Goal: Transaction & Acquisition: Purchase product/service

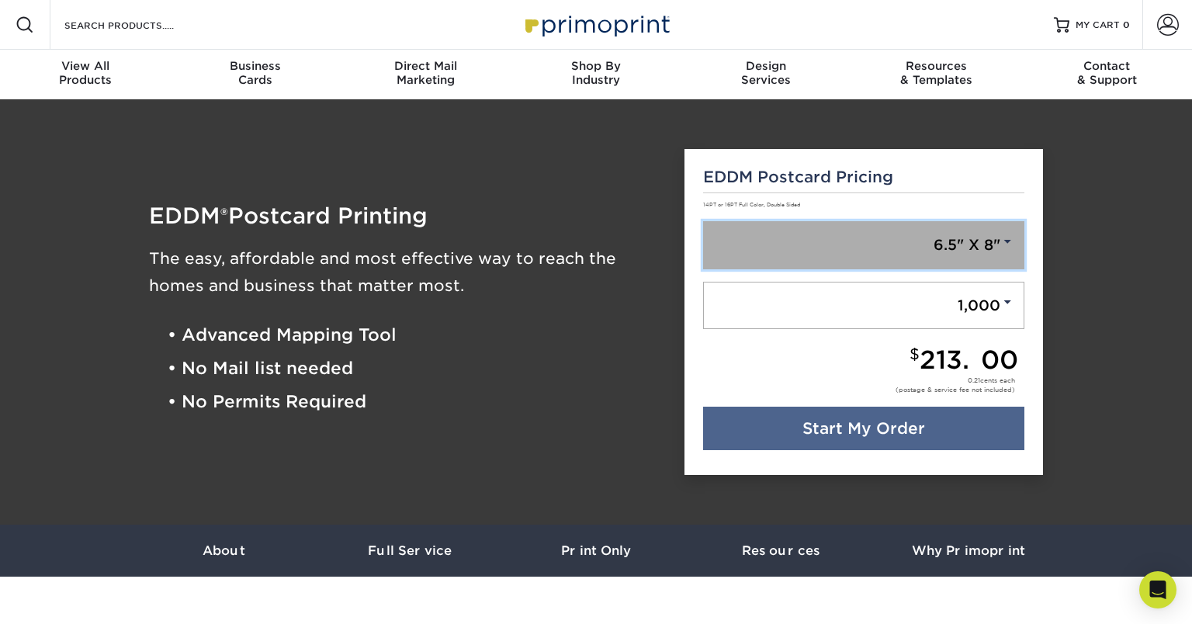
click at [996, 245] on link "6.5" X 8"" at bounding box center [864, 245] width 322 height 48
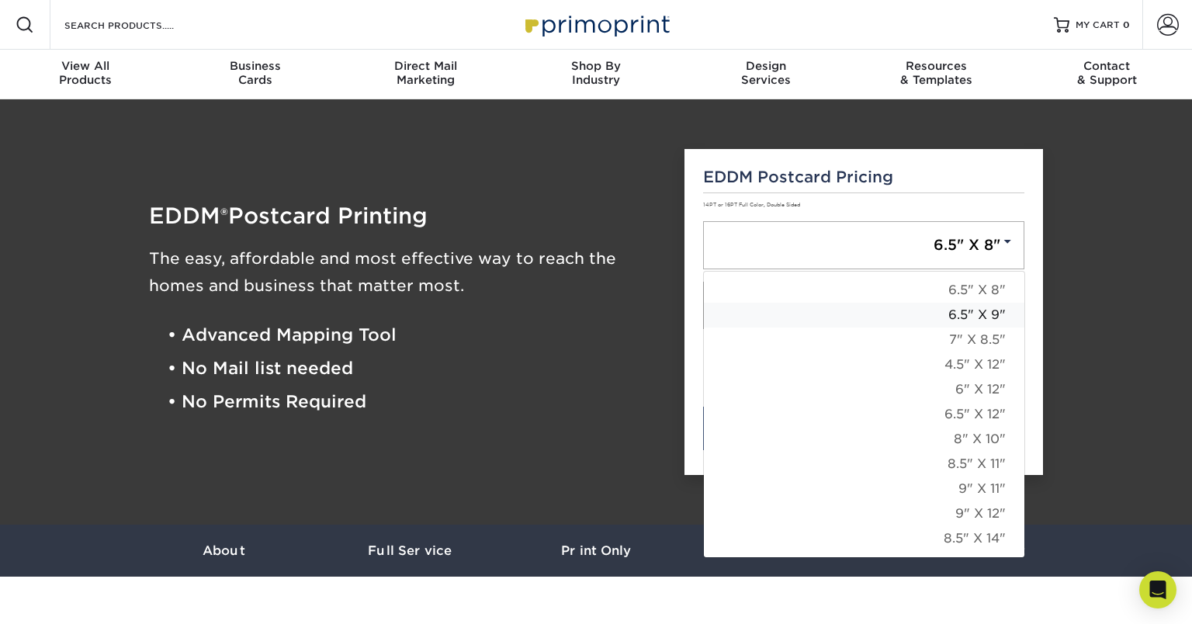
click at [913, 316] on link "6.5" X 9"" at bounding box center [864, 315] width 320 height 25
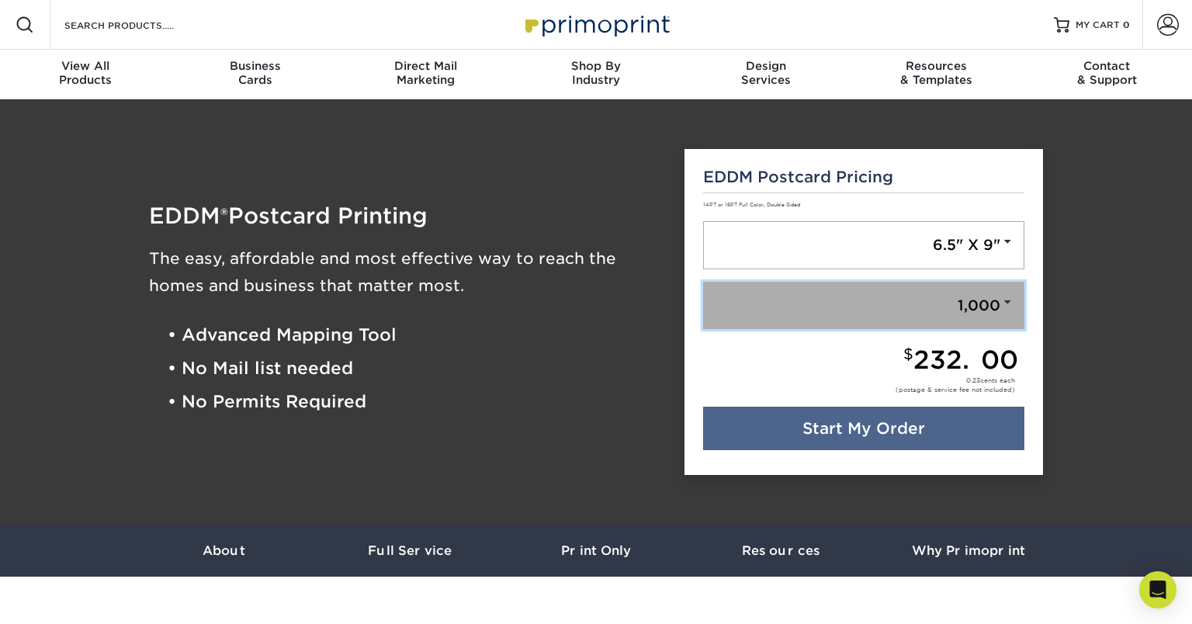
click at [988, 304] on link "1,000" at bounding box center [864, 306] width 322 height 48
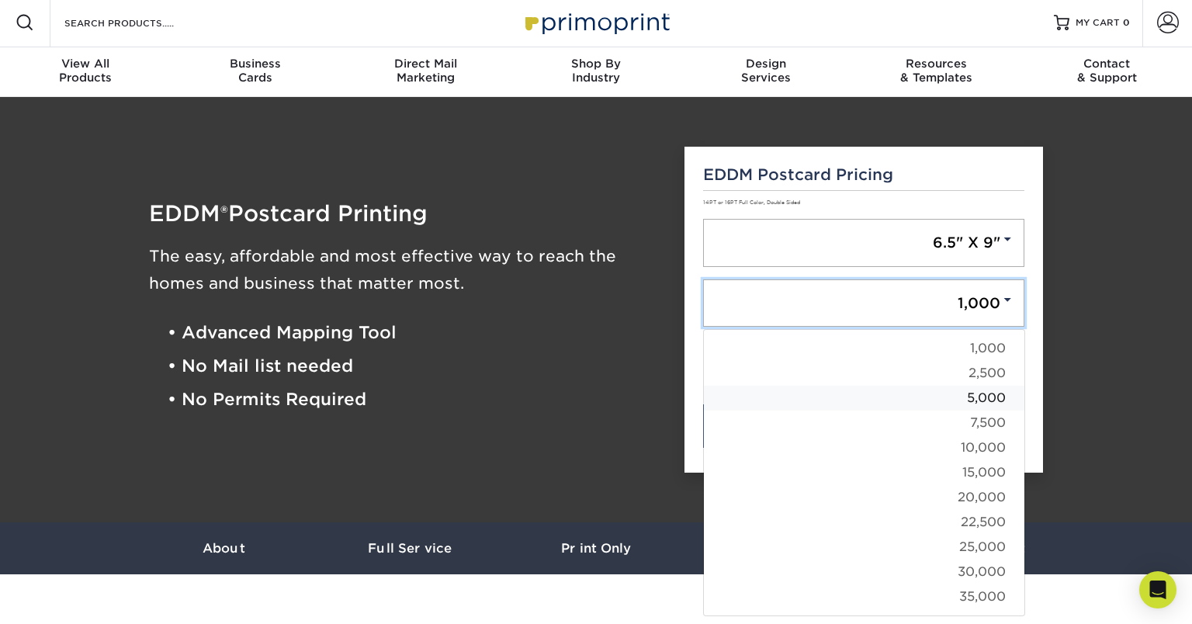
scroll to position [12, 0]
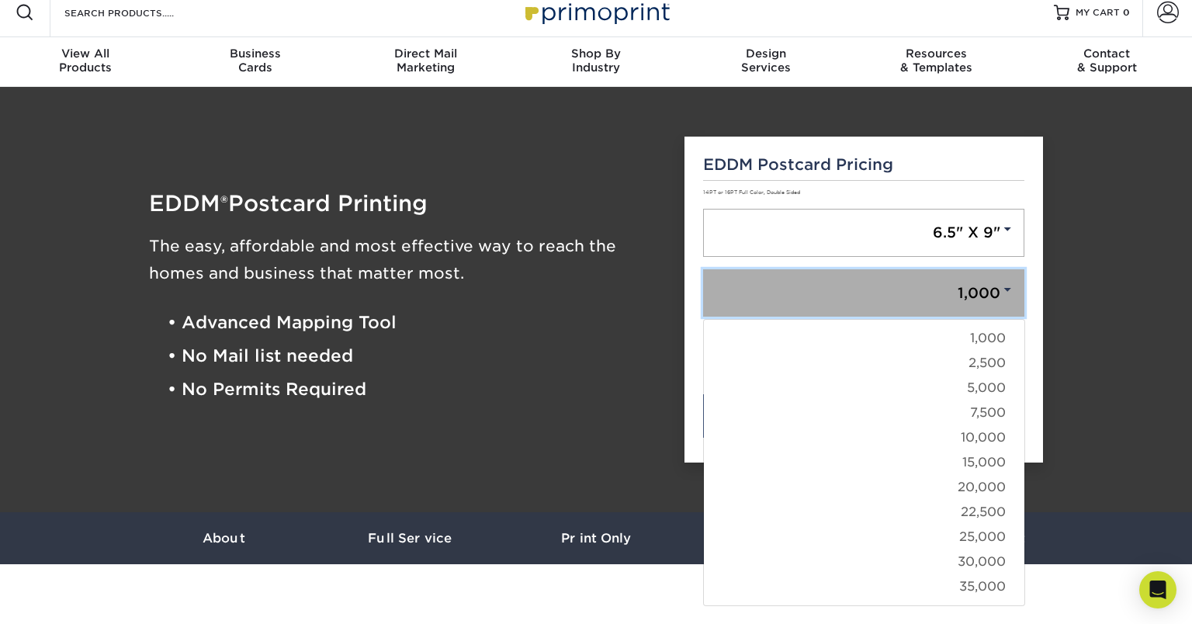
click at [920, 289] on link "1,000" at bounding box center [864, 293] width 322 height 48
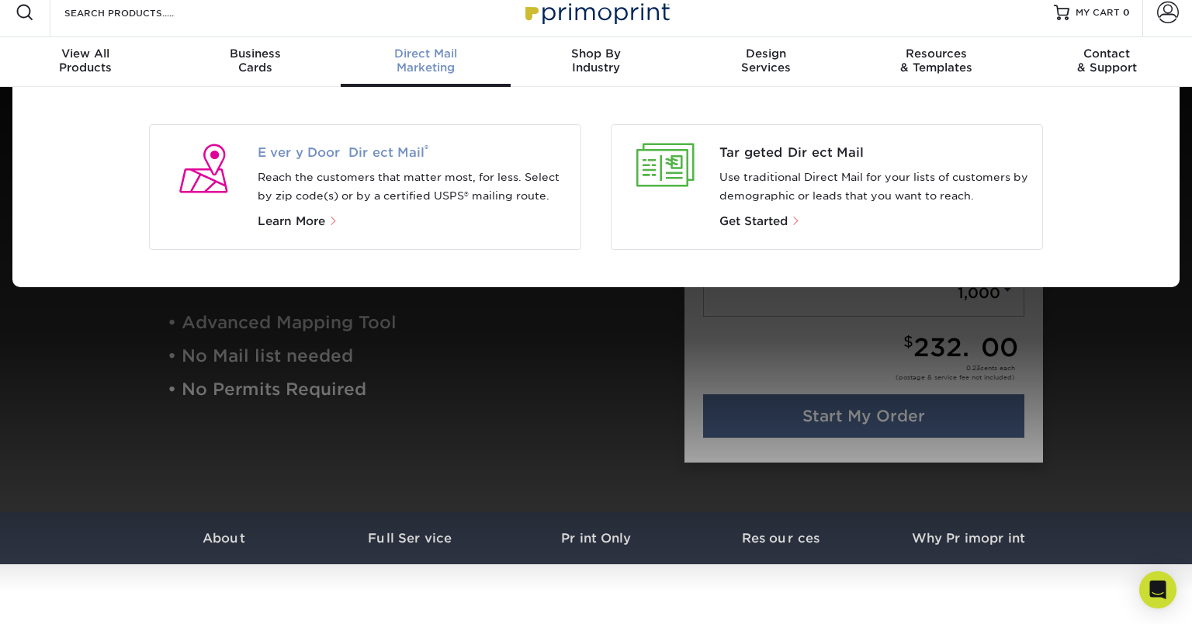
click at [362, 148] on span "Every Door Direct Mail ®" at bounding box center [413, 153] width 311 height 19
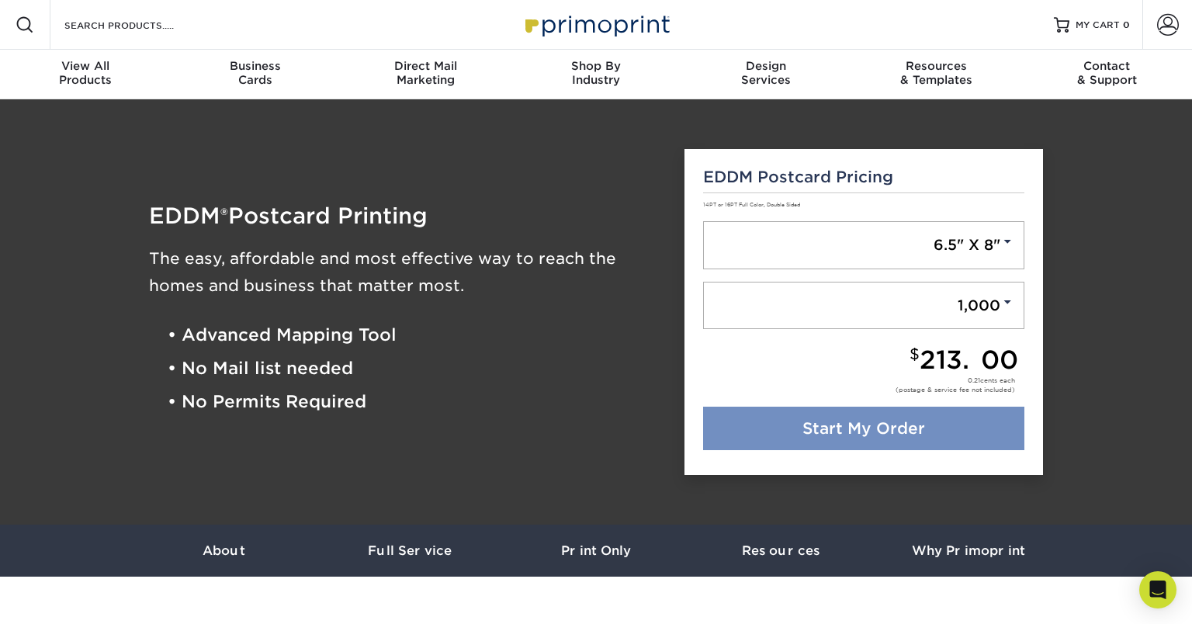
click at [896, 418] on link "Start My Order" at bounding box center [864, 428] width 322 height 43
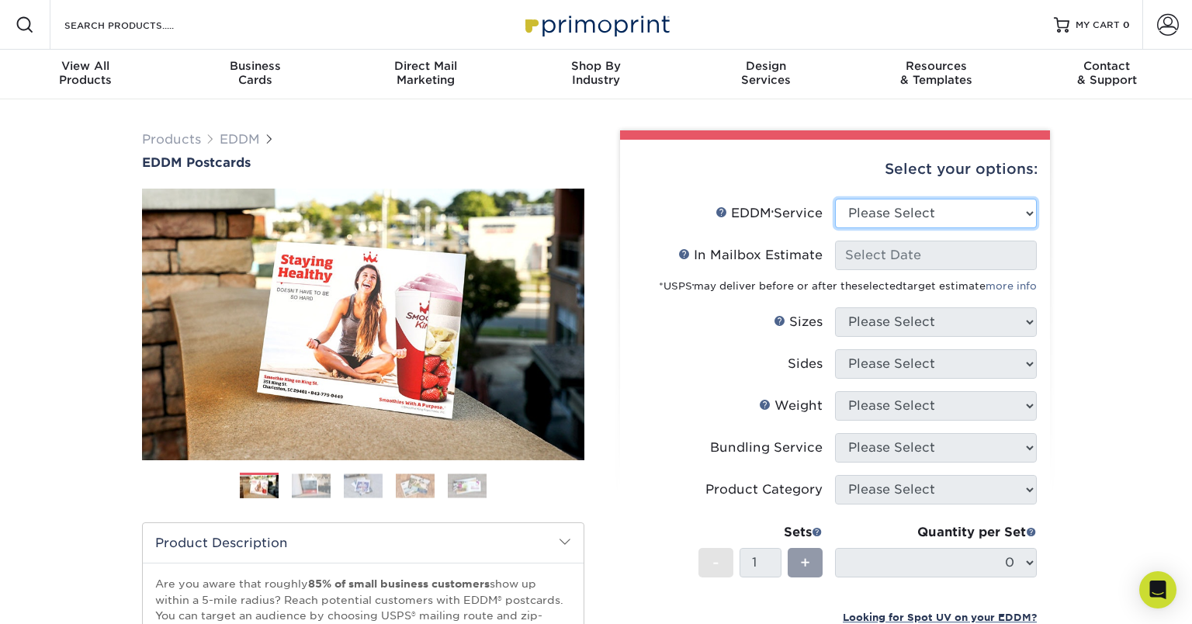
click at [1007, 206] on select "Please Select Full Service Print Only" at bounding box center [936, 213] width 202 height 29
select select "full_service"
click at [835, 199] on select "Please Select Full Service Print Only" at bounding box center [936, 213] width 202 height 29
select select "-1"
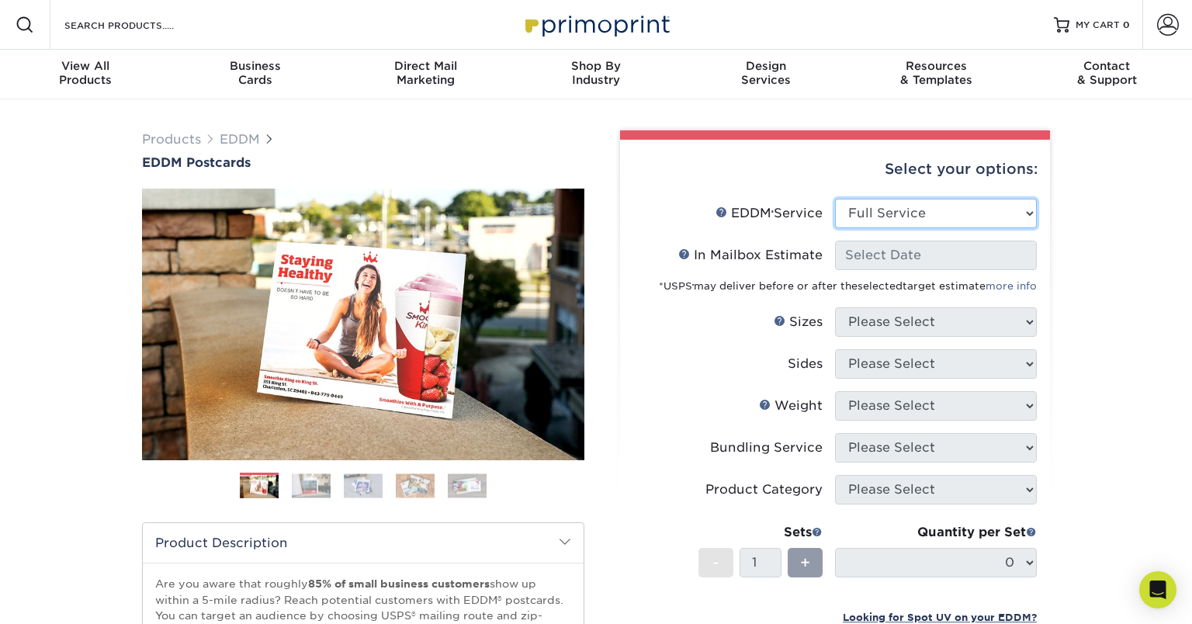
select select "-1"
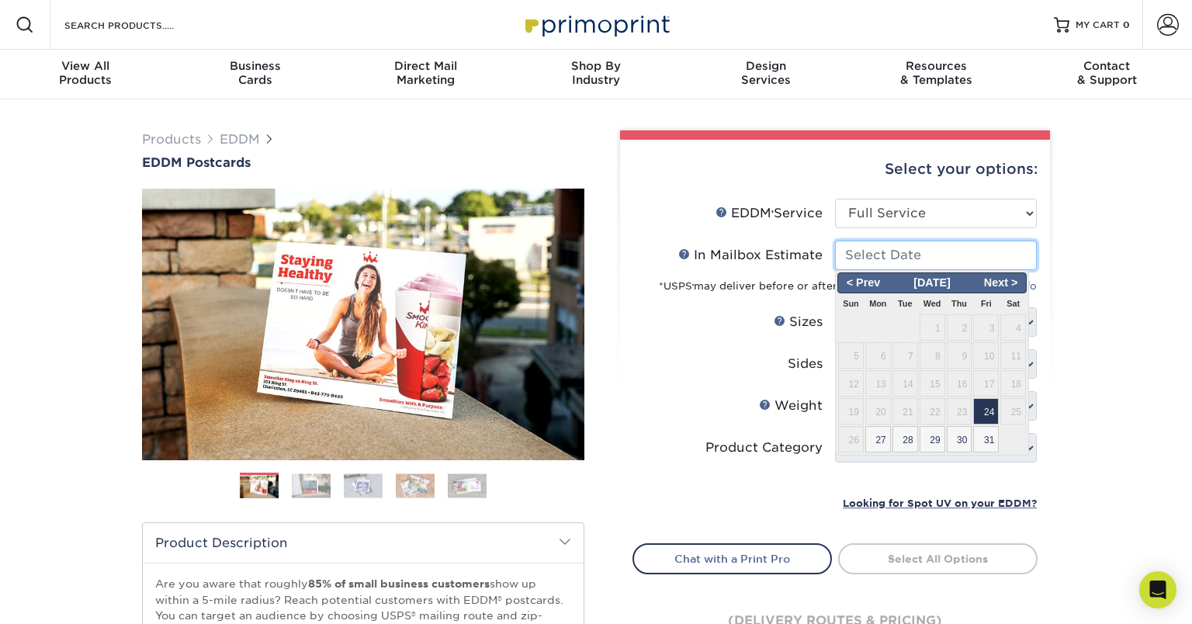
click at [946, 255] on input "In Mailbox Estimate Help In Mailbox Estimate" at bounding box center [936, 255] width 202 height 29
click at [882, 439] on span "27" at bounding box center [878, 439] width 26 height 26
type input "2025-10-27"
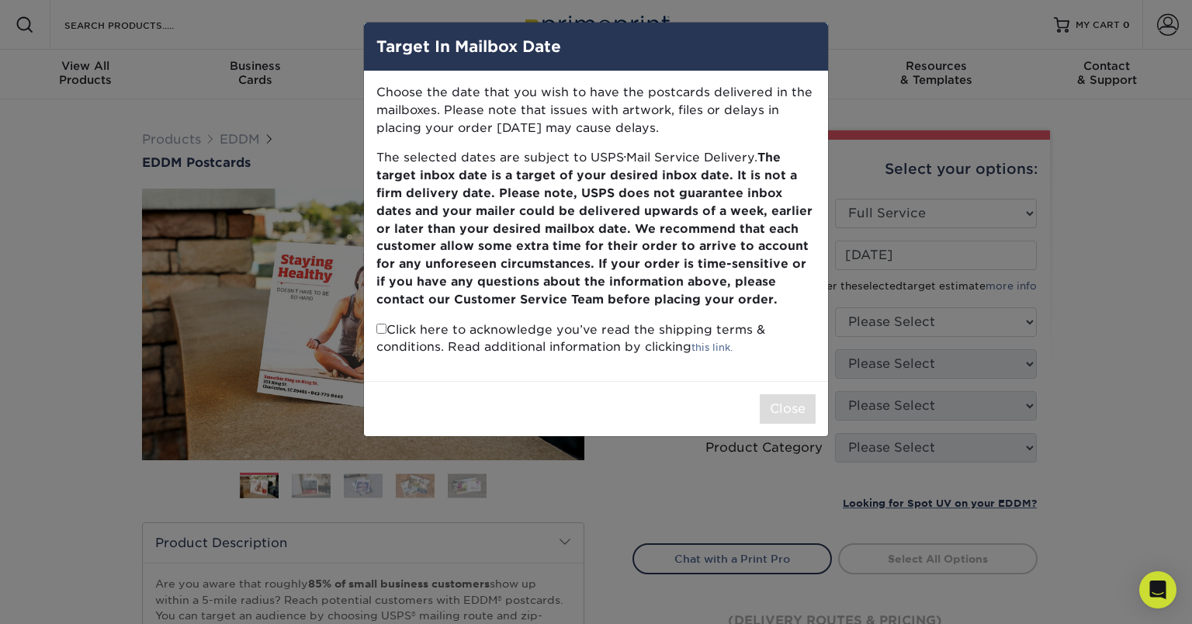
click at [383, 328] on input "checkbox" at bounding box center [381, 329] width 10 height 10
checkbox input "true"
click at [770, 407] on button "Close" at bounding box center [788, 408] width 56 height 29
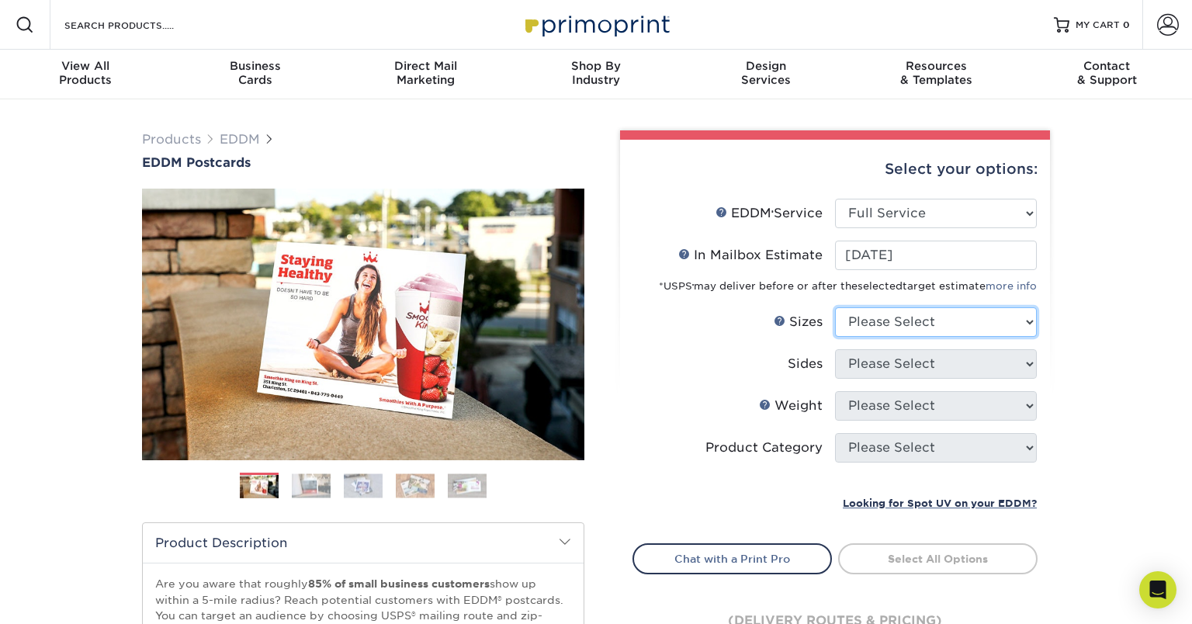
click at [989, 318] on select "Please Select 4.5" x 12" 6" x 12" 6.5" x 8" 6.5" x 9" 6.5" x 12" 7" x 8.5" 8" x…" at bounding box center [936, 321] width 202 height 29
select select "6.50x9.00"
click at [835, 307] on select "Please Select 4.5" x 12" 6" x 12" 6.5" x 8" 6.5" x 9" 6.5" x 12" 7" x 8.5" 8" x…" at bounding box center [936, 321] width 202 height 29
click at [958, 362] on select "Please Select Print Both Sides Print Front Only" at bounding box center [936, 363] width 202 height 29
select select "13abbda7-1d64-4f25-8bb2-c179b224825d"
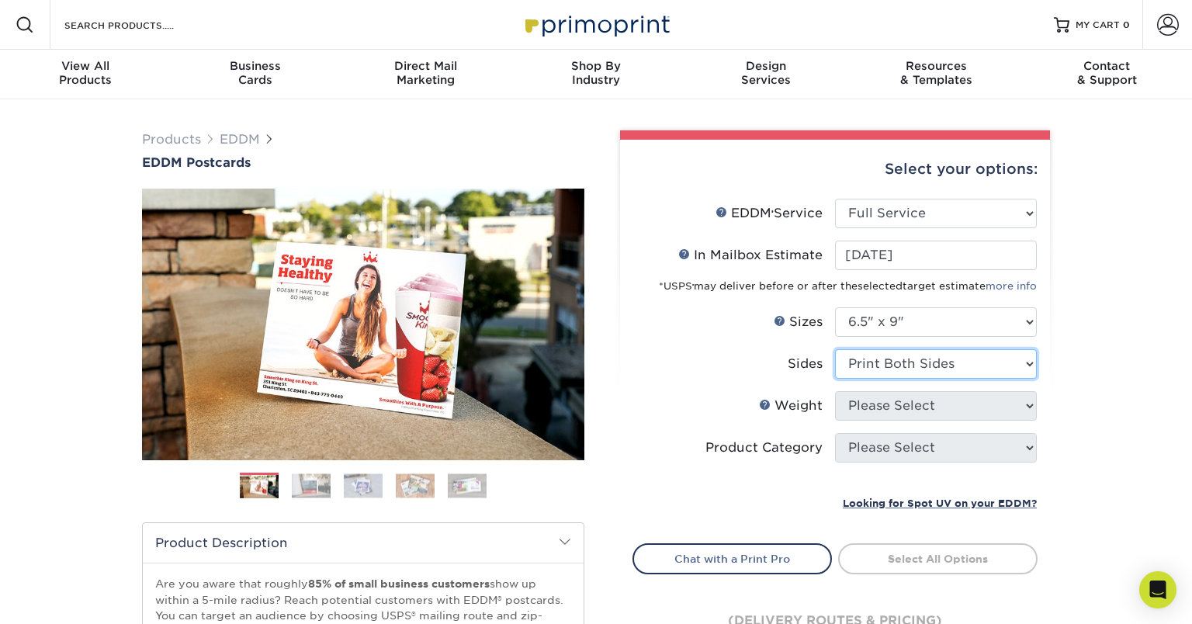
click at [835, 349] on select "Please Select Print Both Sides Print Front Only" at bounding box center [936, 363] width 202 height 29
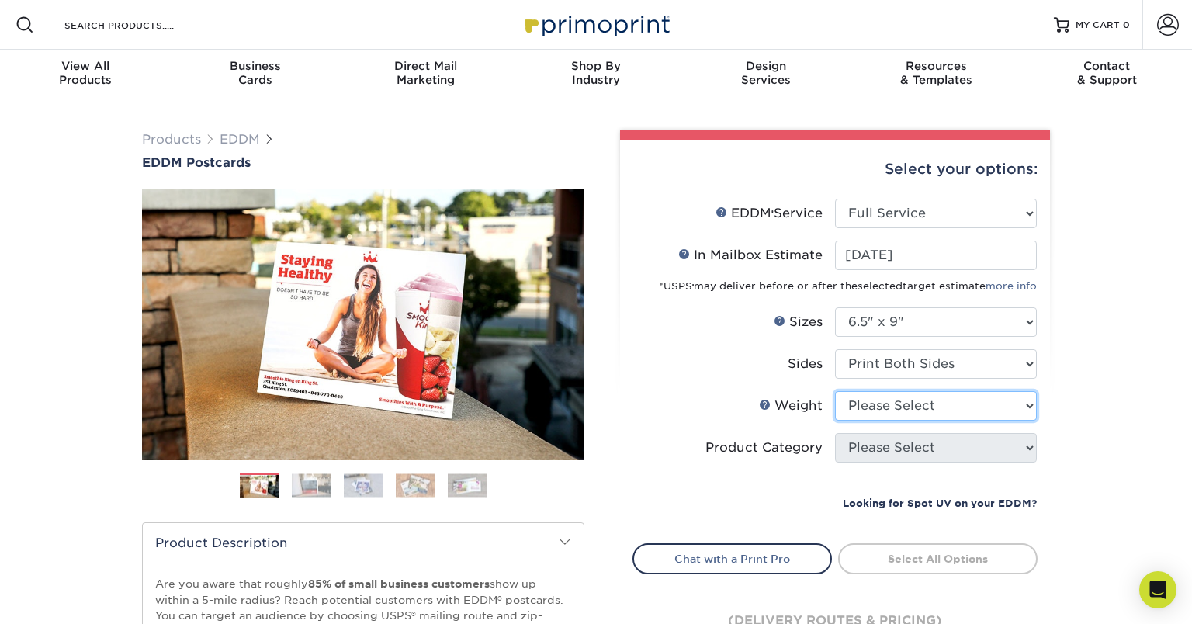
click at [974, 405] on select "Please Select 16PT 14PT" at bounding box center [936, 405] width 202 height 29
select select "14PT"
click at [835, 391] on select "Please Select 16PT 14PT" at bounding box center [936, 405] width 202 height 29
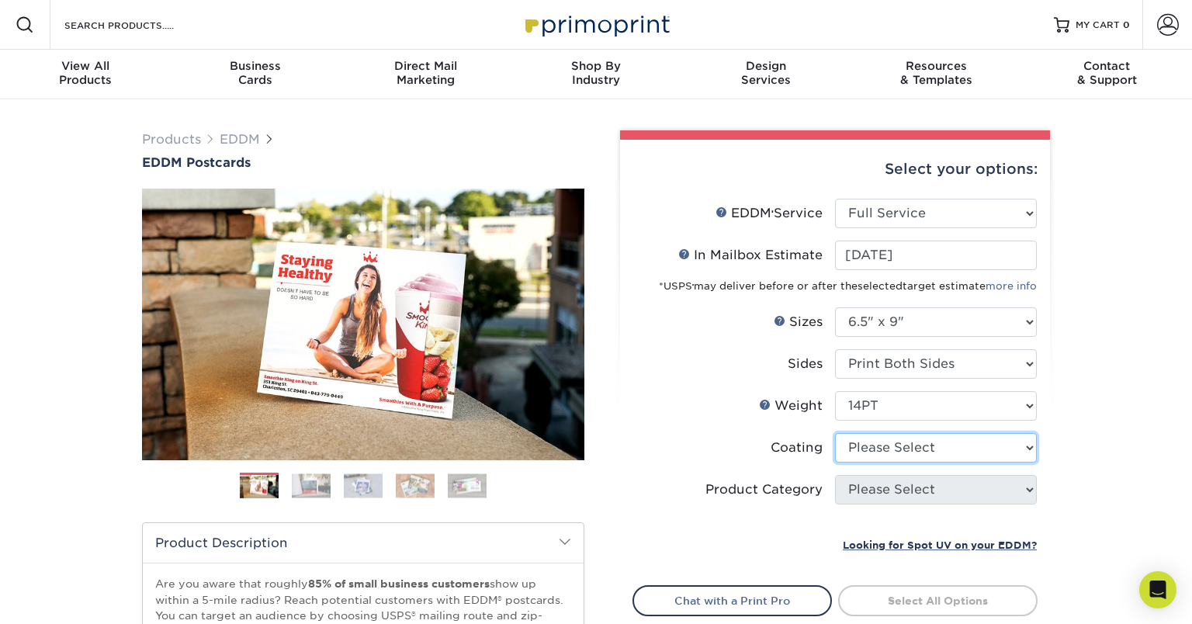
click at [979, 446] on select at bounding box center [936, 447] width 202 height 29
select select "ae367451-b2b8-45df-a344-0f05b6a12993"
click at [835, 433] on select at bounding box center [936, 447] width 202 height 29
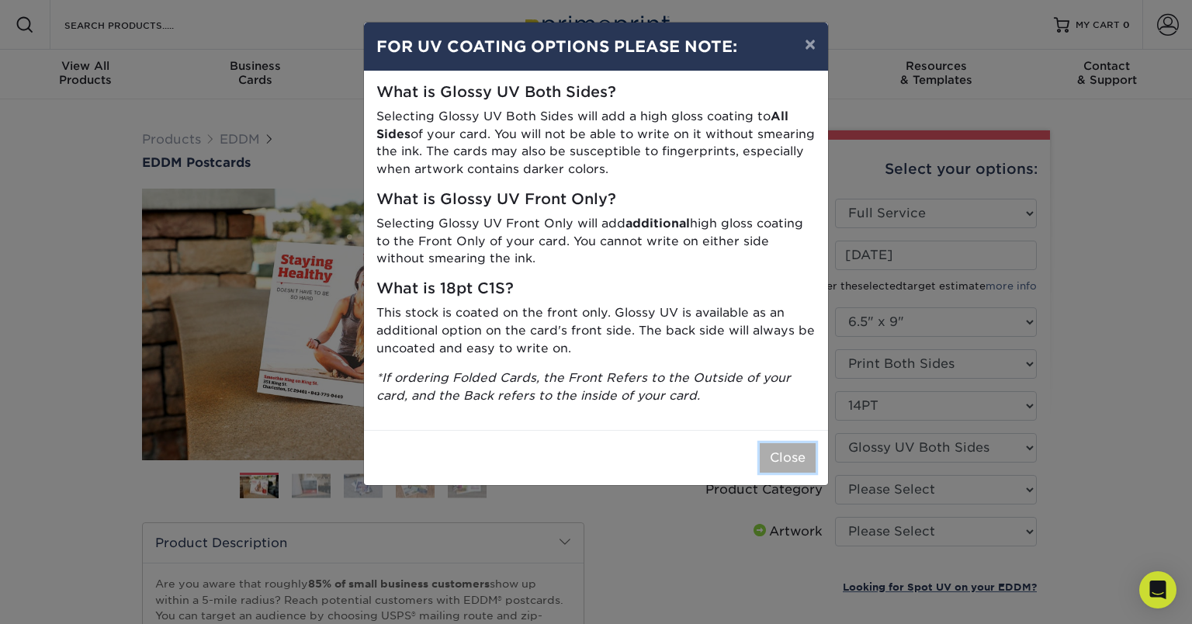
click at [798, 459] on button "Close" at bounding box center [788, 457] width 56 height 29
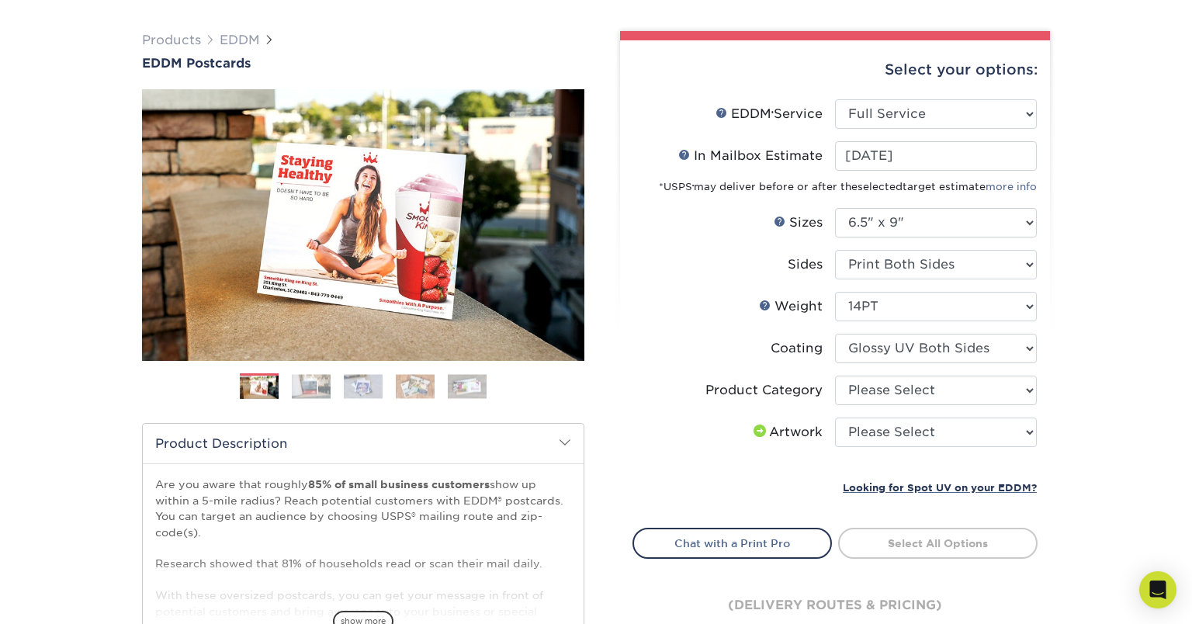
scroll to position [122, 0]
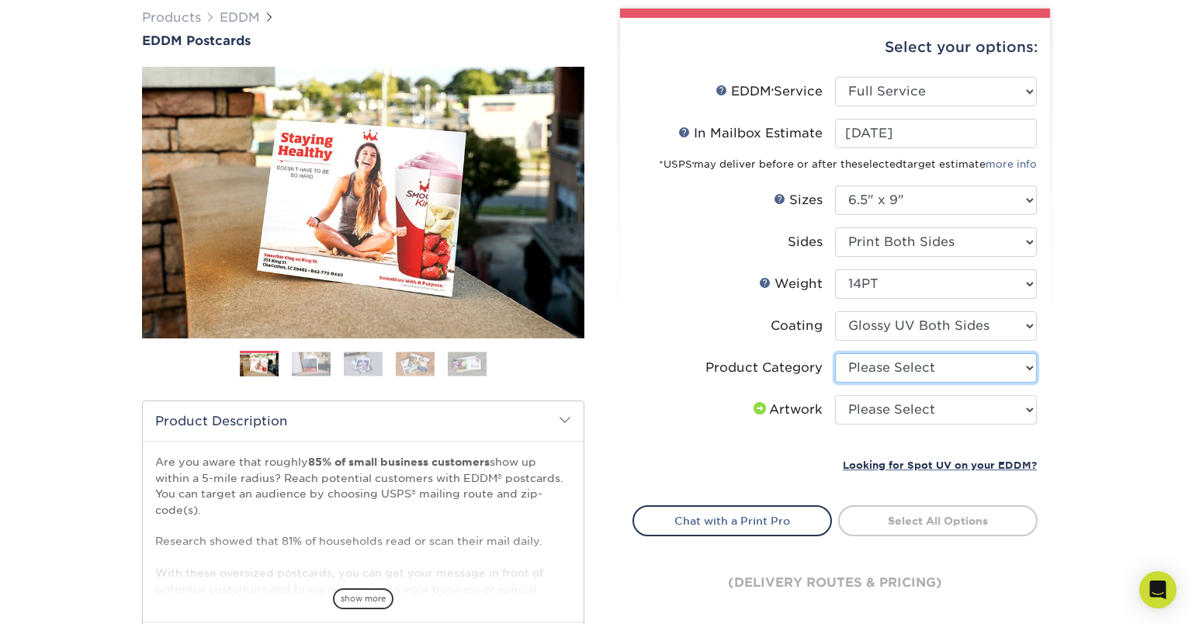
click at [986, 367] on select "Please Select Postcards" at bounding box center [936, 367] width 202 height 29
select select "9b7272e0-d6c8-4c3c-8e97-d3a1bcdab858"
click at [835, 353] on select "Please Select Postcards" at bounding box center [936, 367] width 202 height 29
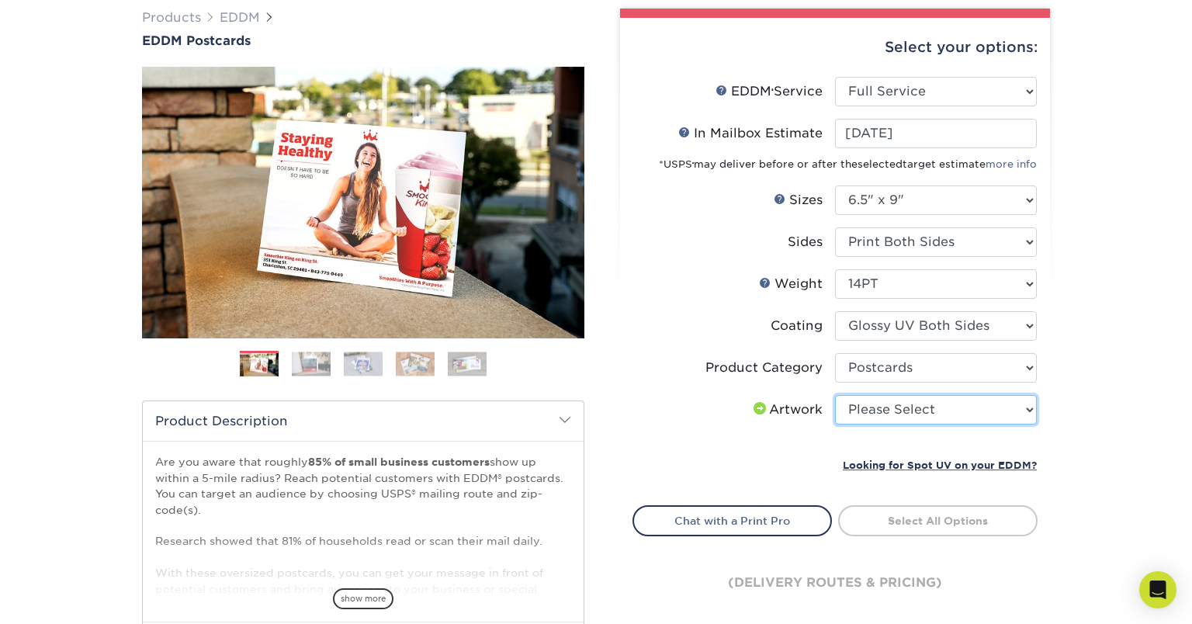
click at [990, 407] on select "Please Select I will upload files I need a design - $150" at bounding box center [936, 409] width 202 height 29
select select "upload"
click at [835, 395] on select "Please Select I will upload files I need a design - $150" at bounding box center [936, 409] width 202 height 29
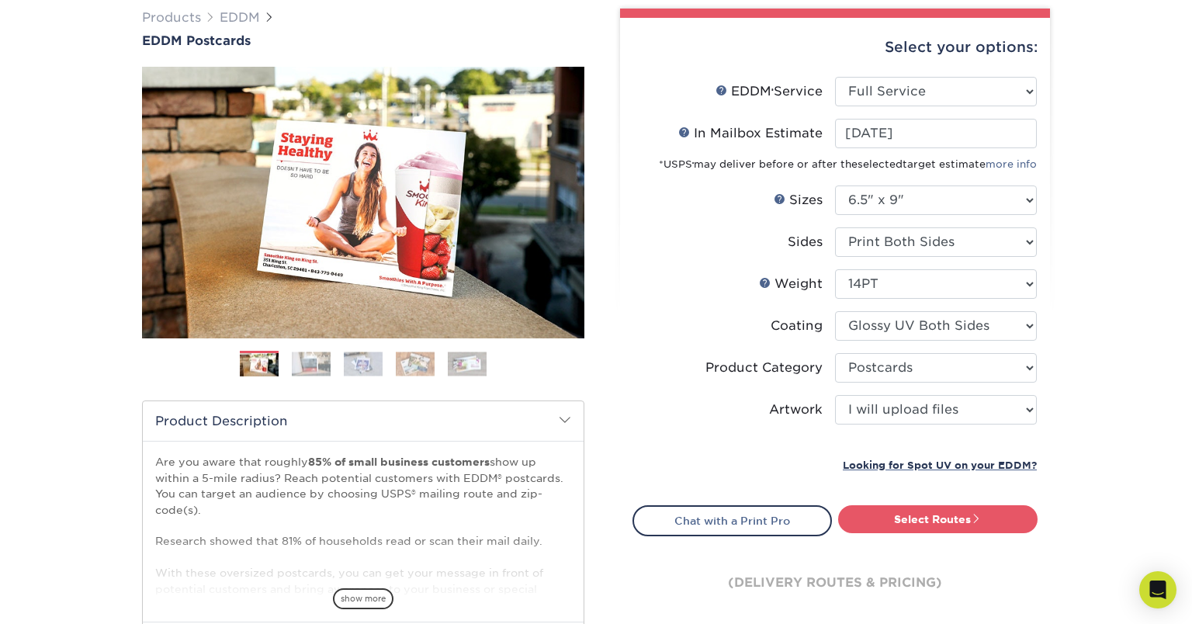
click at [760, 457] on div "Looking for Spot UV on your EDDM?" at bounding box center [841, 465] width 391 height 19
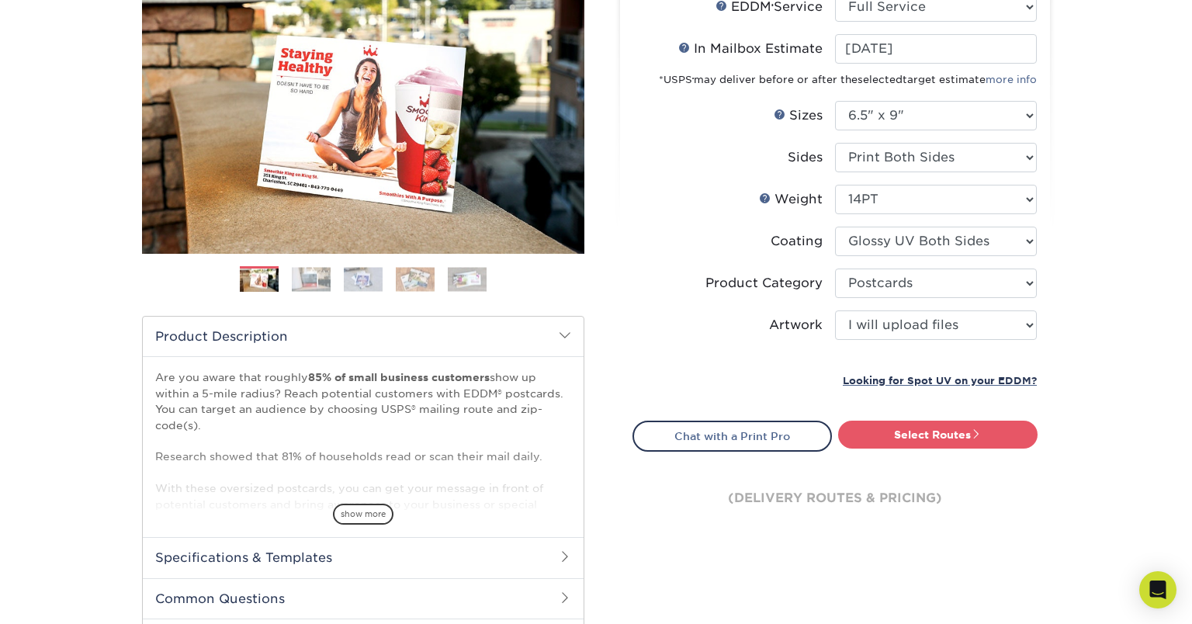
scroll to position [209, 0]
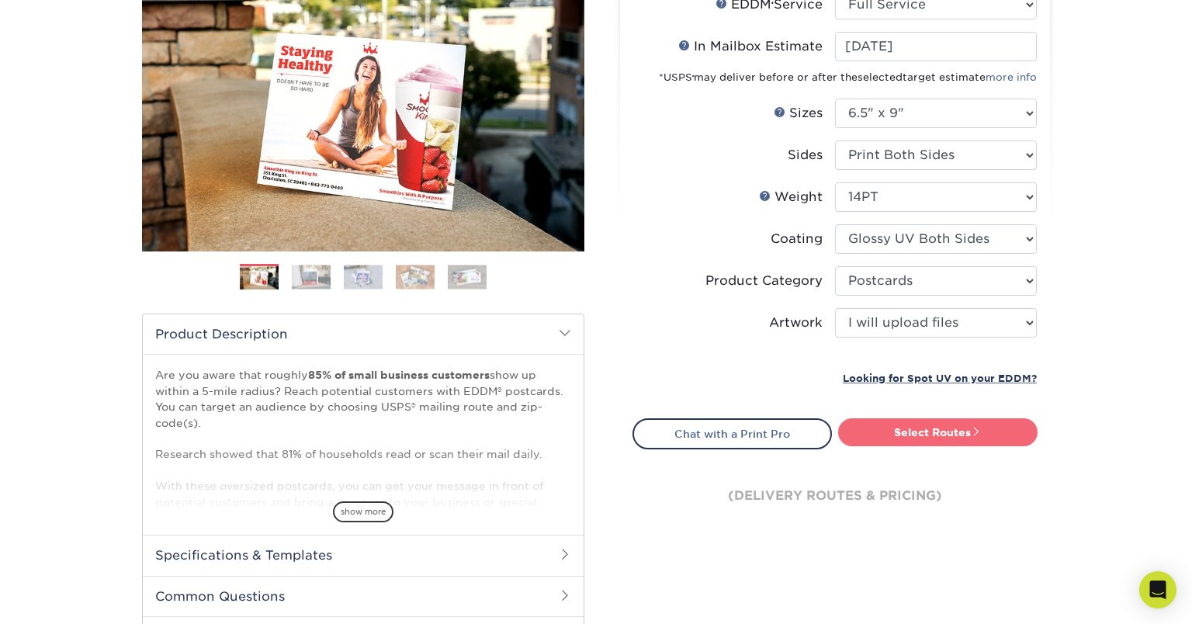
click at [954, 431] on link "Select Routes" at bounding box center [937, 432] width 199 height 28
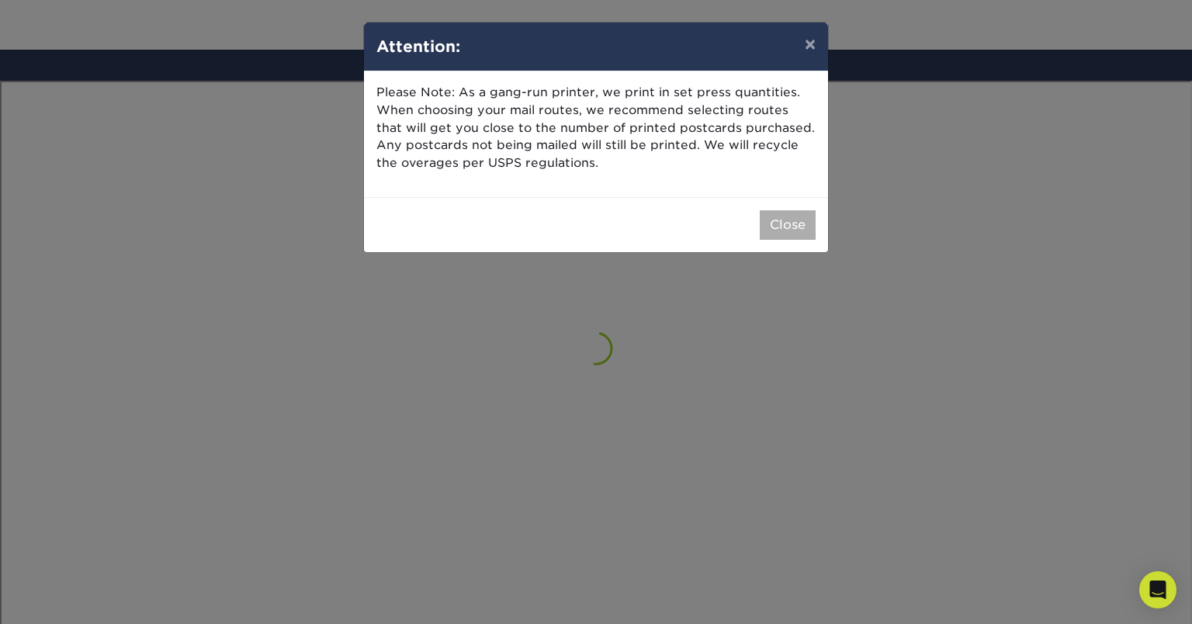
scroll to position [905, 0]
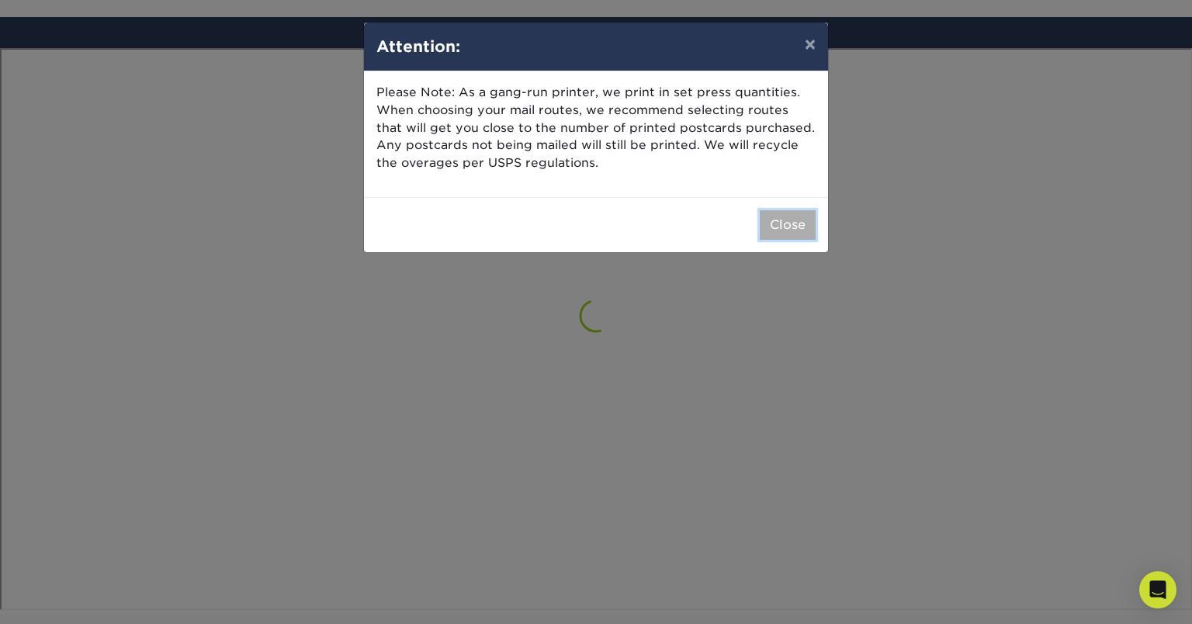
click at [785, 224] on button "Close" at bounding box center [788, 224] width 56 height 29
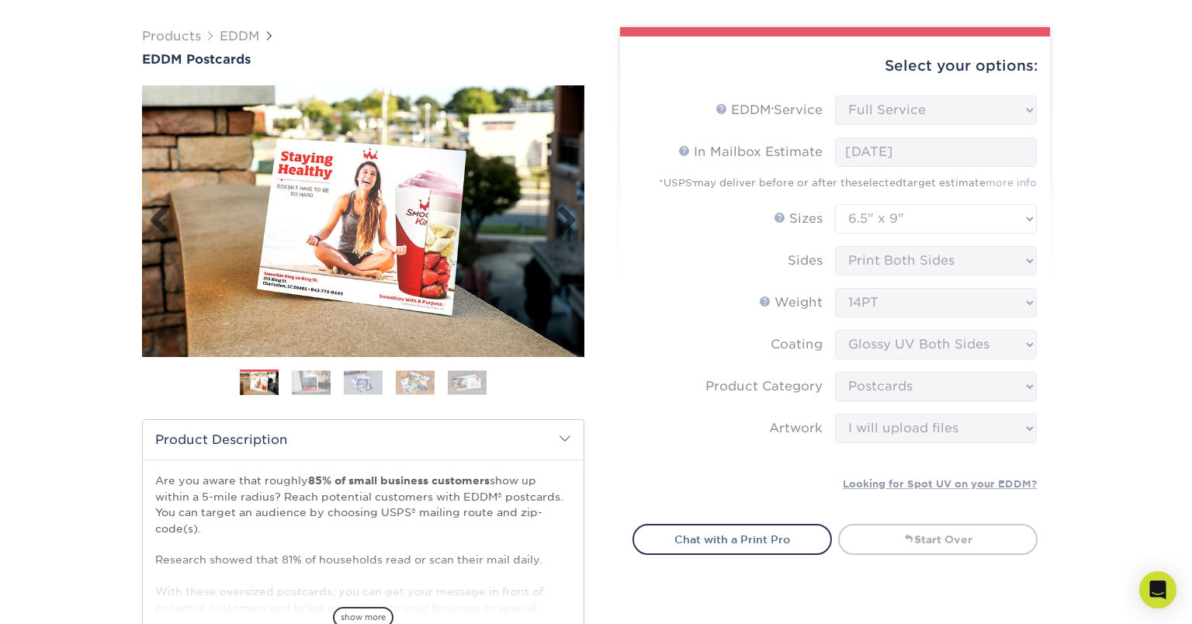
scroll to position [33, 0]
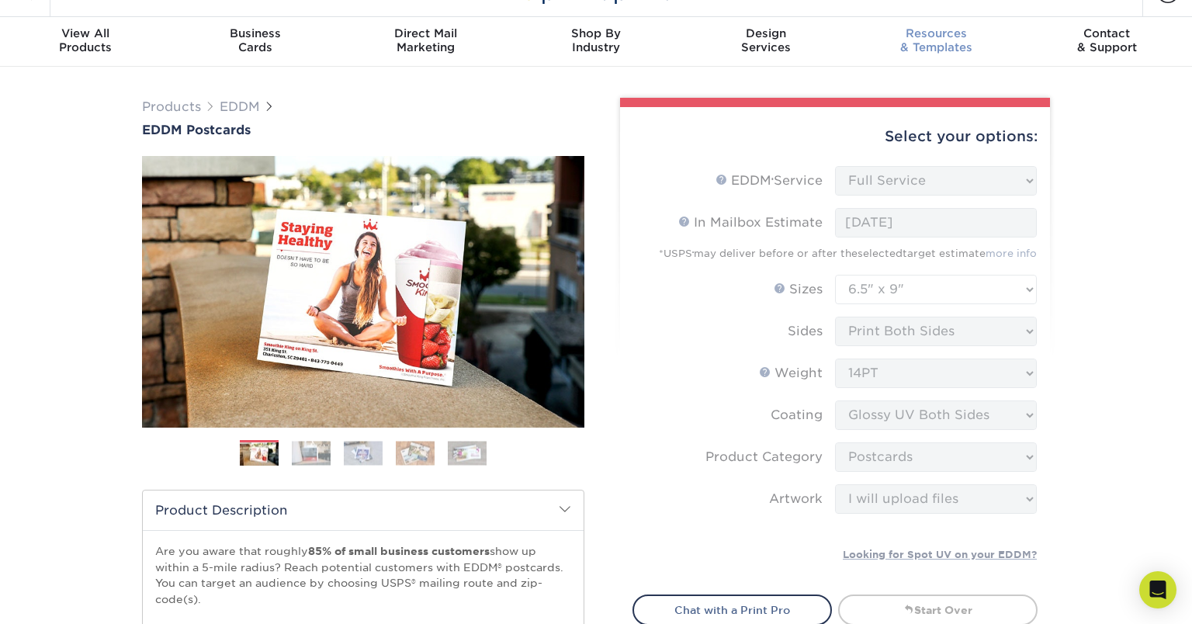
click at [949, 36] on span "Resources" at bounding box center [936, 33] width 170 height 14
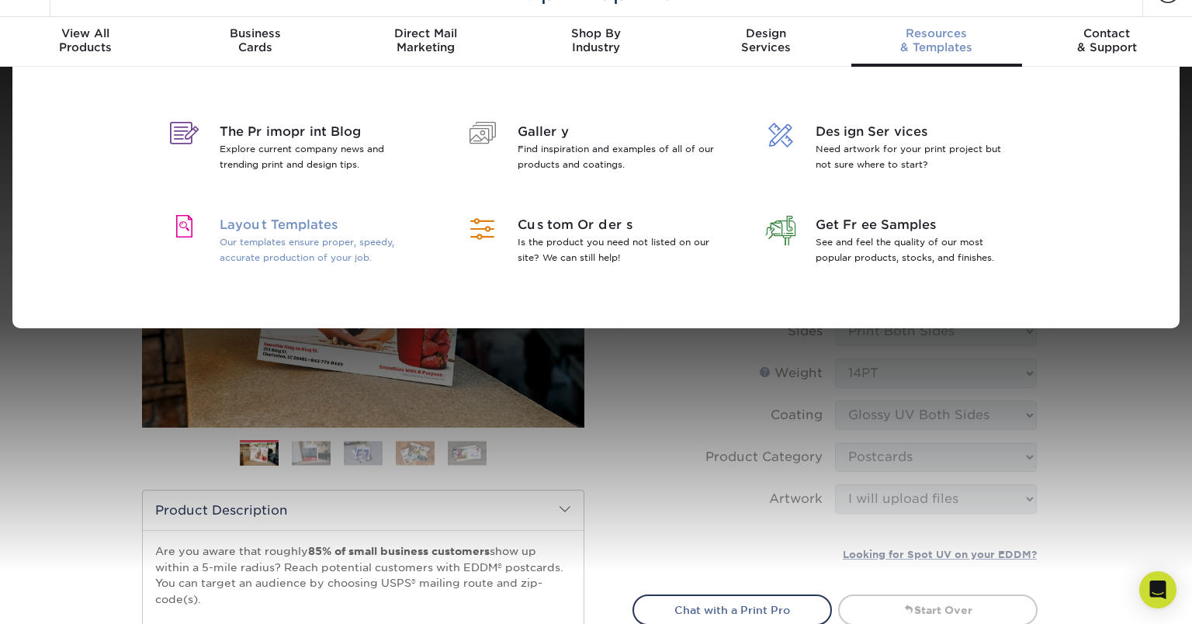
click at [288, 219] on span "Layout Templates" at bounding box center [320, 225] width 201 height 19
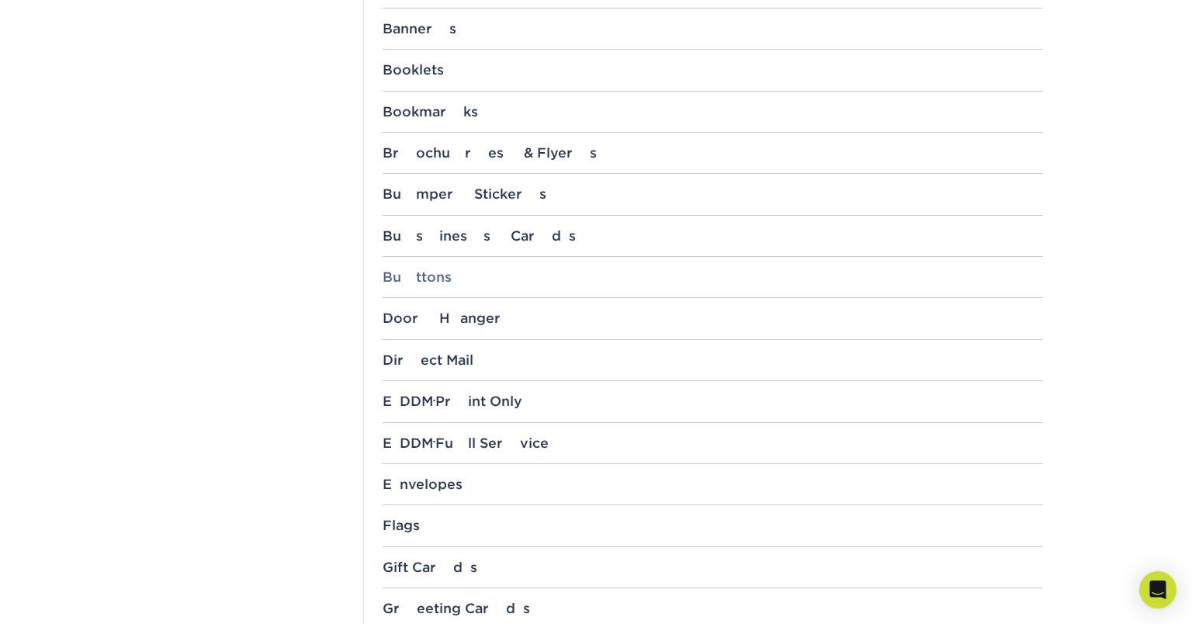
scroll to position [734, 0]
click at [452, 403] on div "EDDM ® Print Only" at bounding box center [713, 399] width 660 height 16
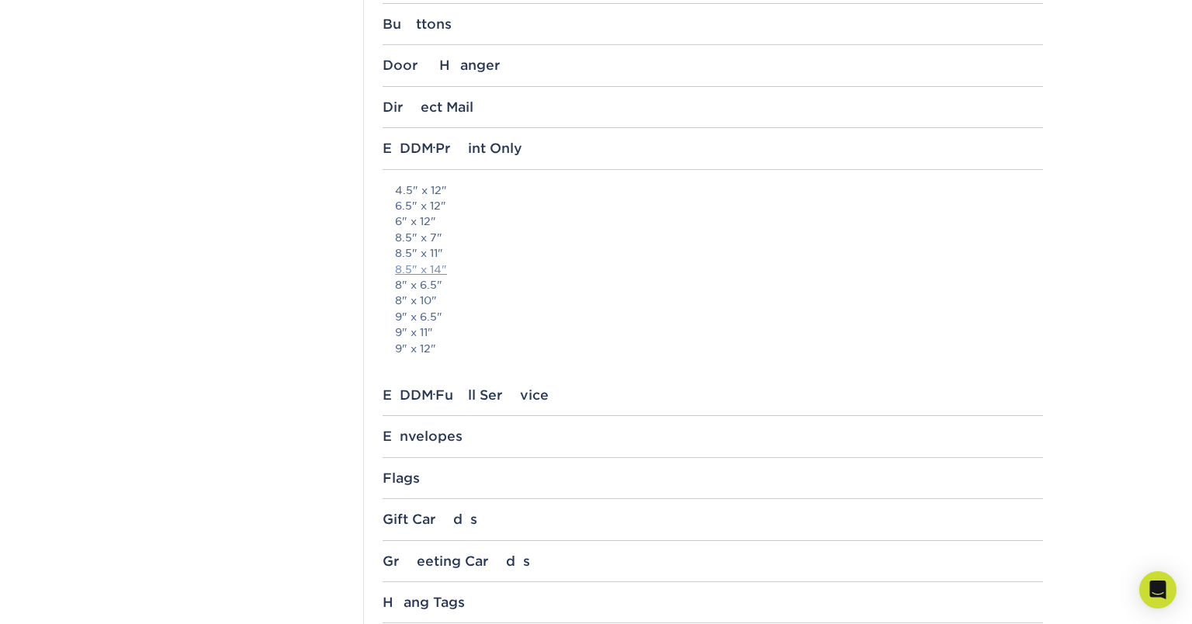
scroll to position [984, 0]
click at [413, 314] on link "9" x 6.5"" at bounding box center [418, 317] width 47 height 12
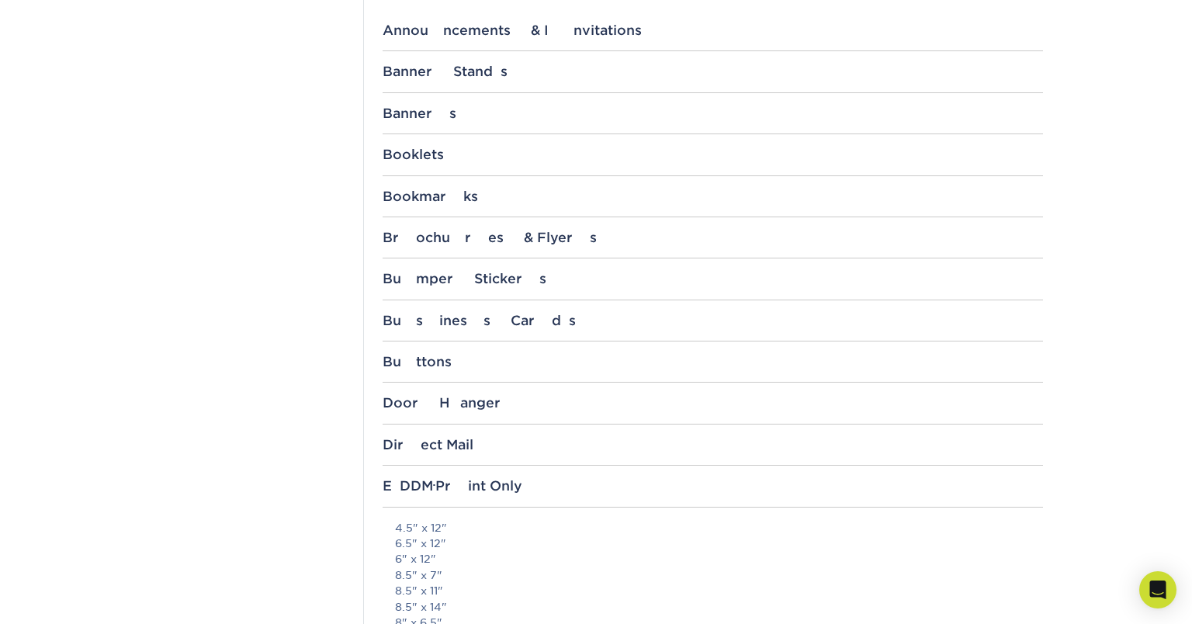
scroll to position [643, 0]
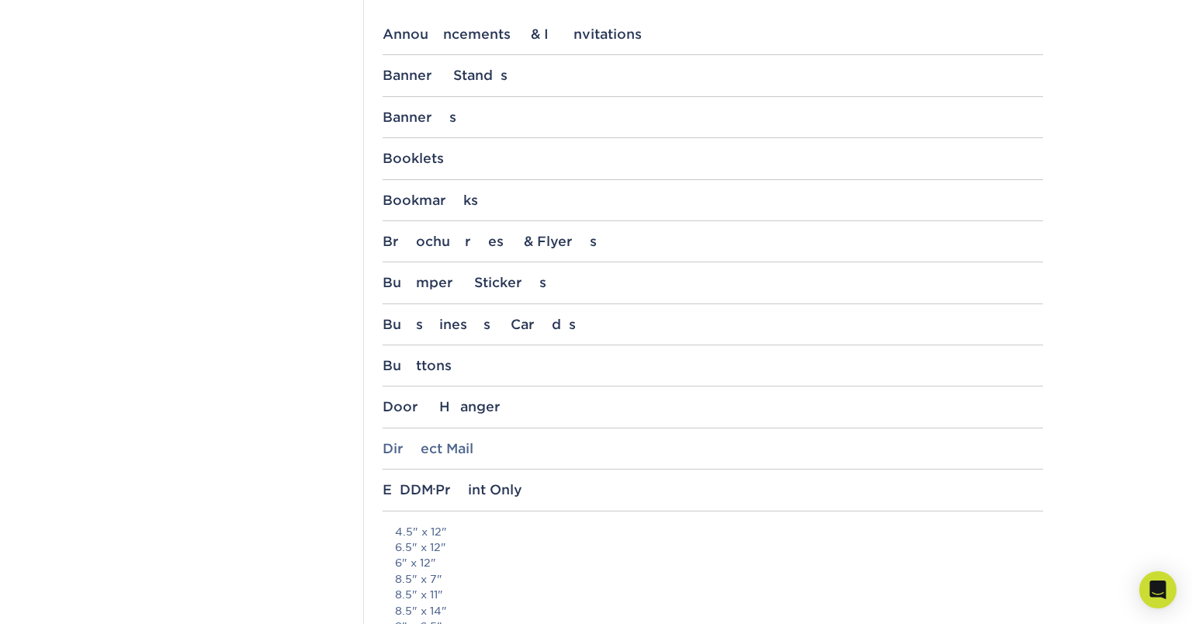
click at [437, 452] on div "Direct Mail" at bounding box center [713, 449] width 660 height 16
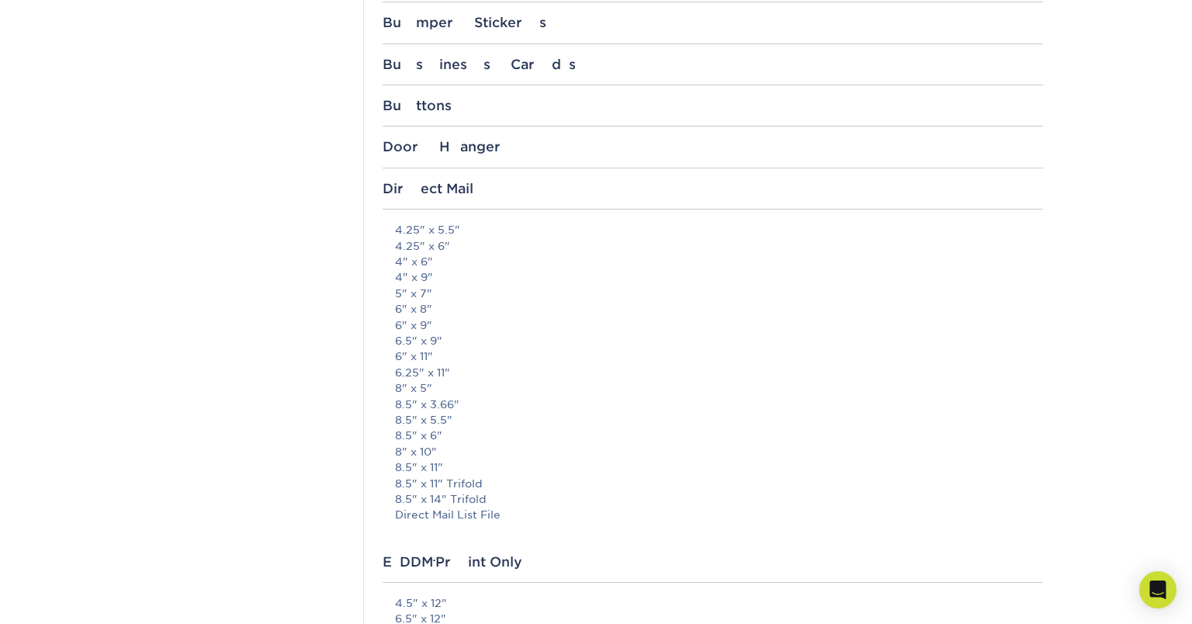
scroll to position [909, 0]
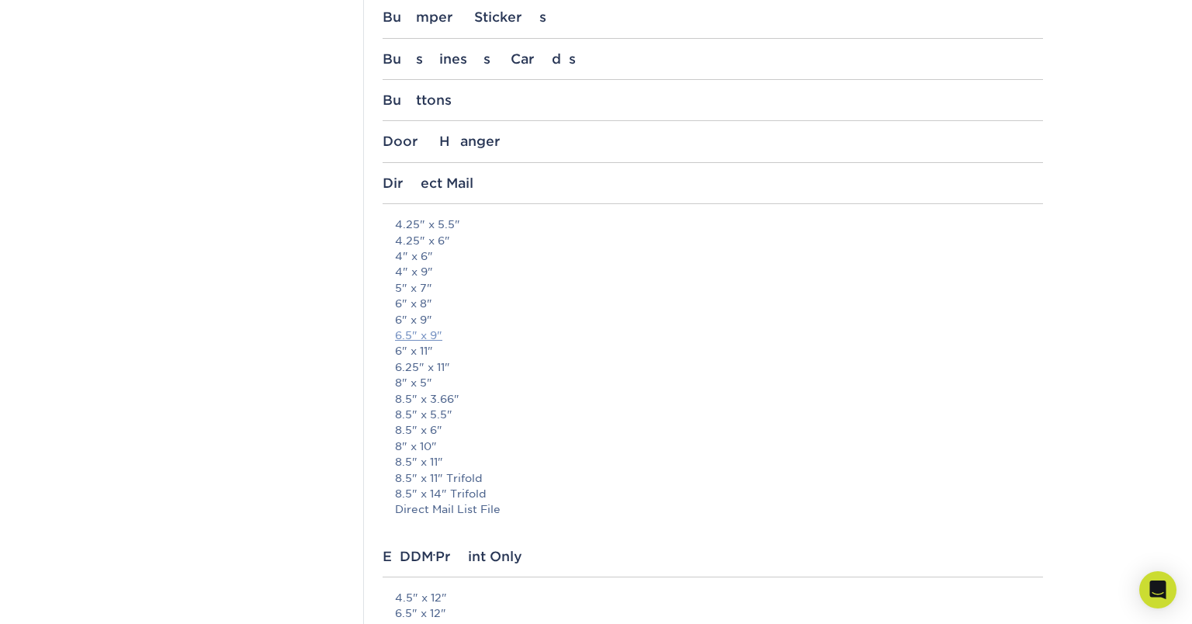
click at [418, 334] on link "6.5" x 9"" at bounding box center [418, 335] width 47 height 12
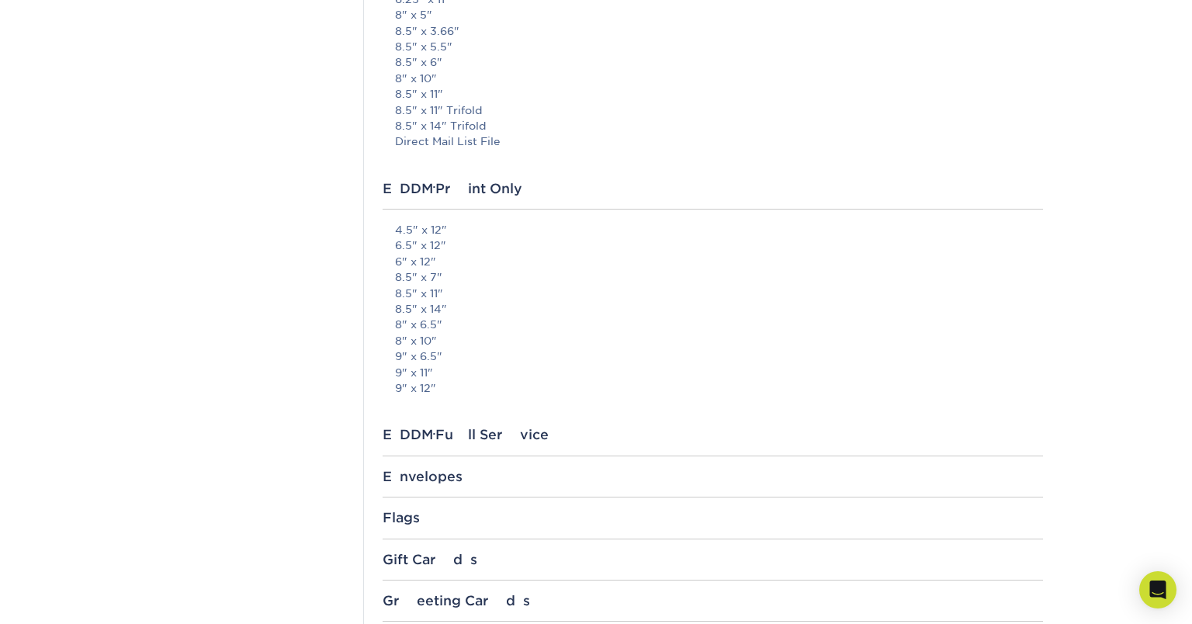
scroll to position [1304, 0]
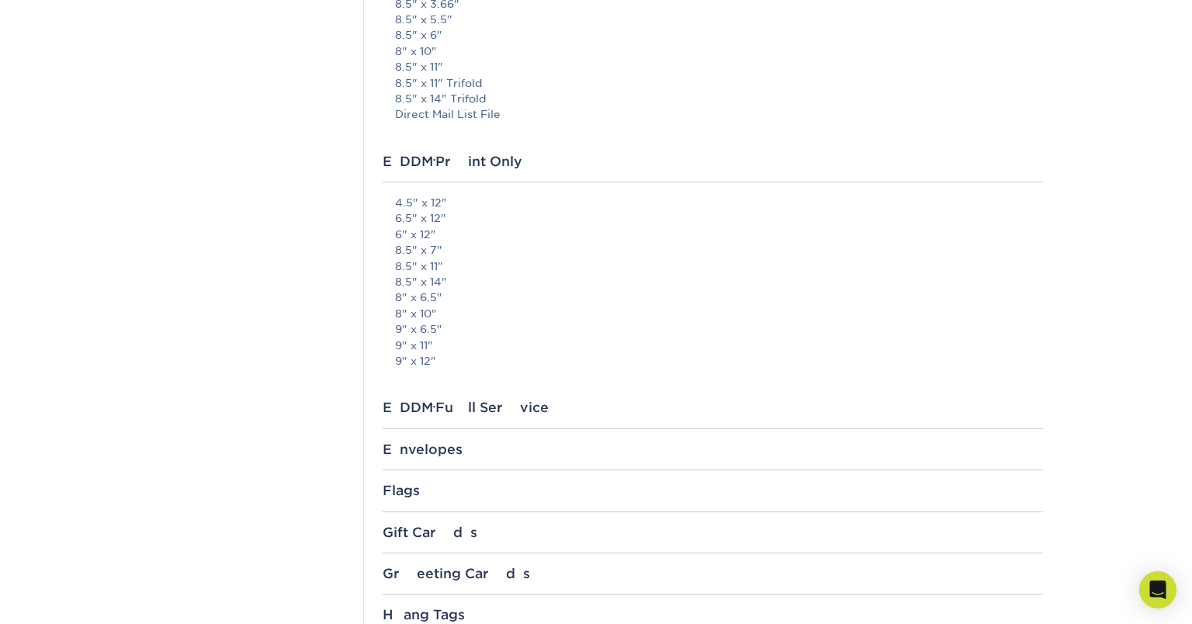
click at [414, 241] on p "4.5" x 12" 6.5" x 12" 6" x 12" 8.5" x 7" 8.5" x 11" 8.5" x 14" 8" x 6.5" 8" x 1…" at bounding box center [719, 282] width 648 height 174
click at [433, 405] on small "®" at bounding box center [434, 407] width 2 height 7
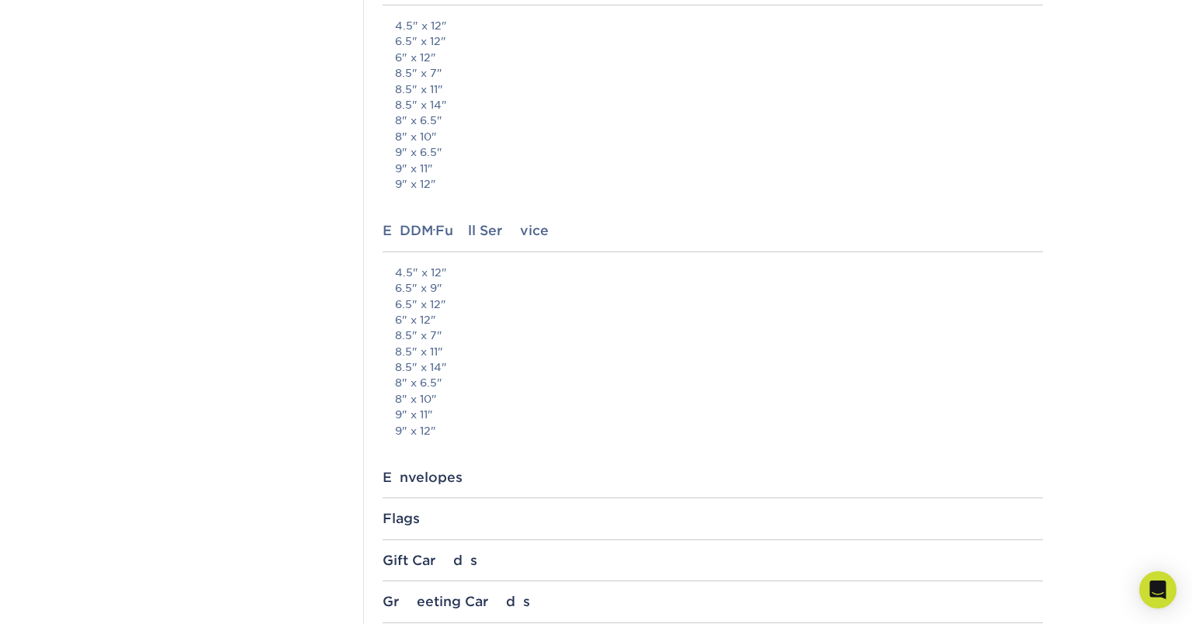
scroll to position [1492, 0]
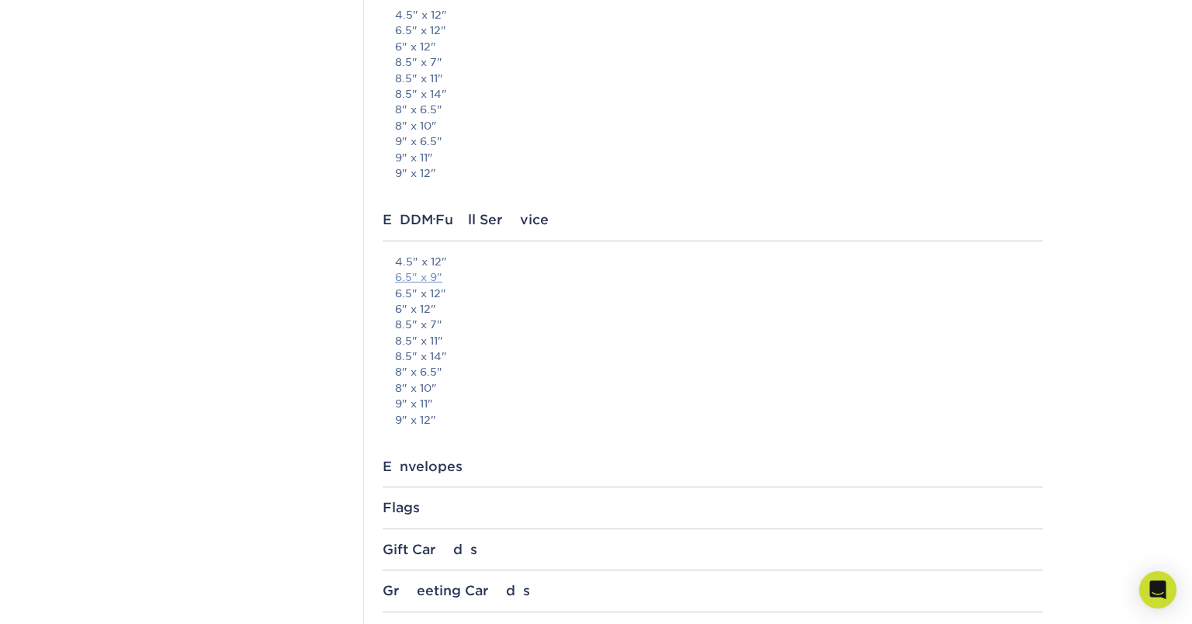
click at [408, 275] on link "6.5" x 9"" at bounding box center [418, 277] width 47 height 12
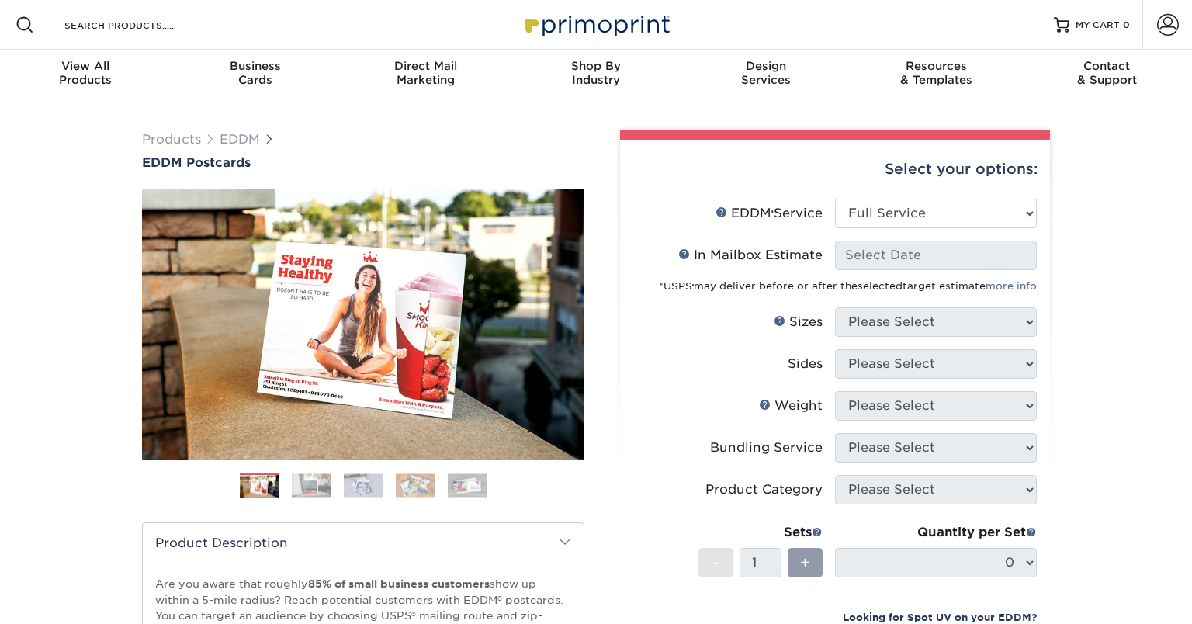
select select "full_service"
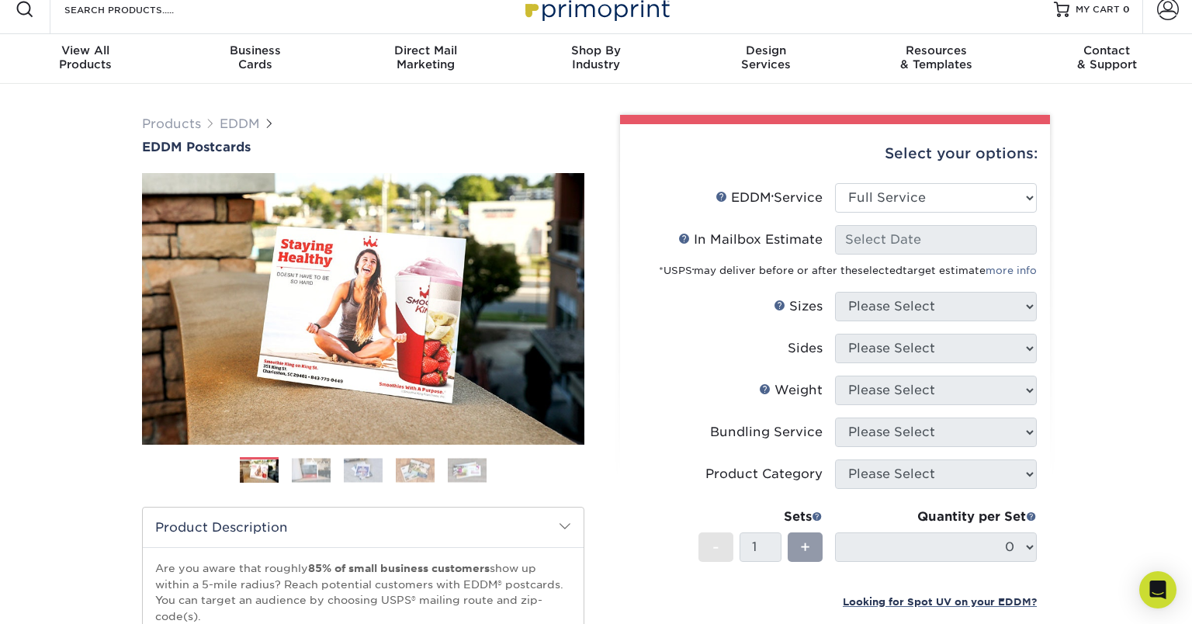
click at [307, 477] on img at bounding box center [311, 470] width 39 height 24
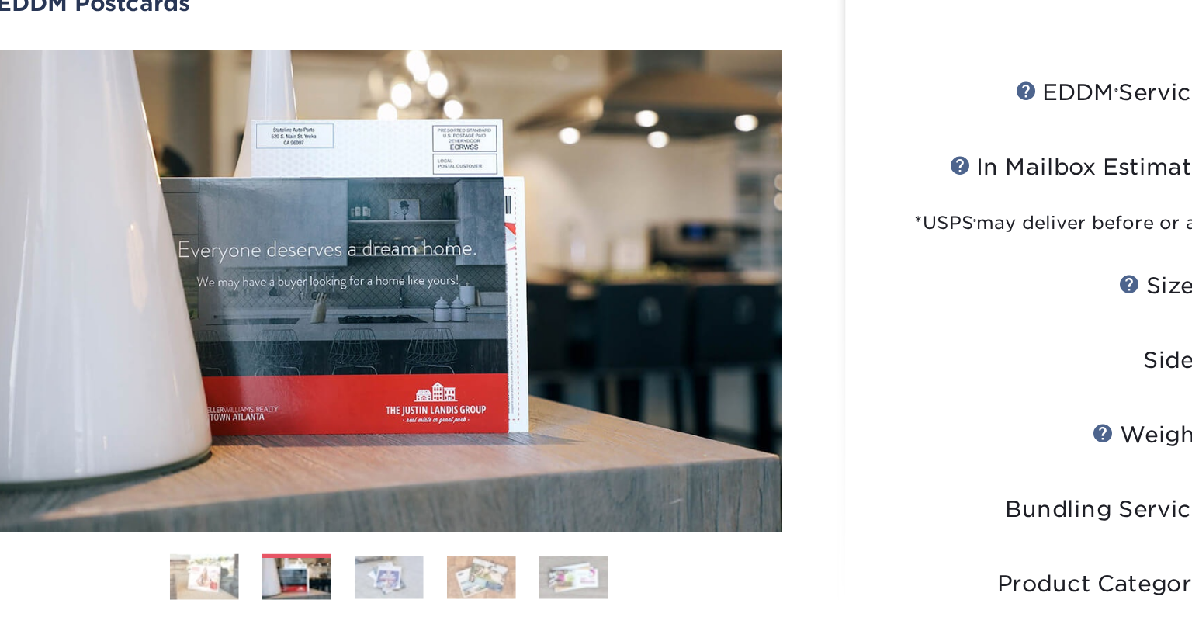
click at [358, 469] on img at bounding box center [363, 470] width 39 height 24
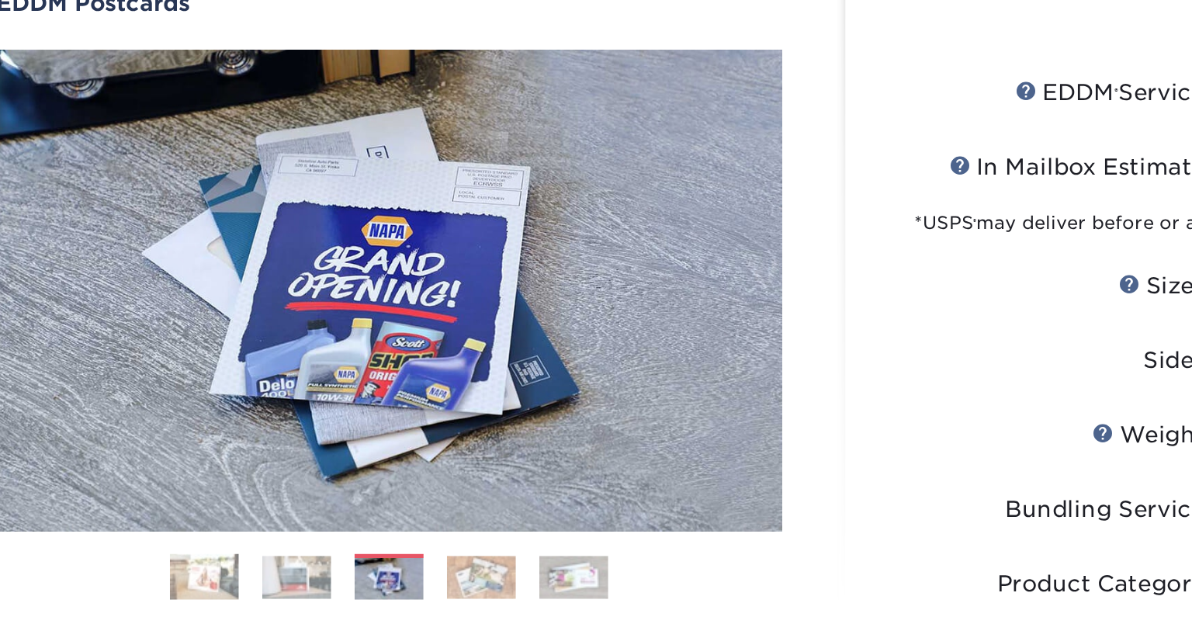
click at [408, 472] on img at bounding box center [415, 470] width 39 height 24
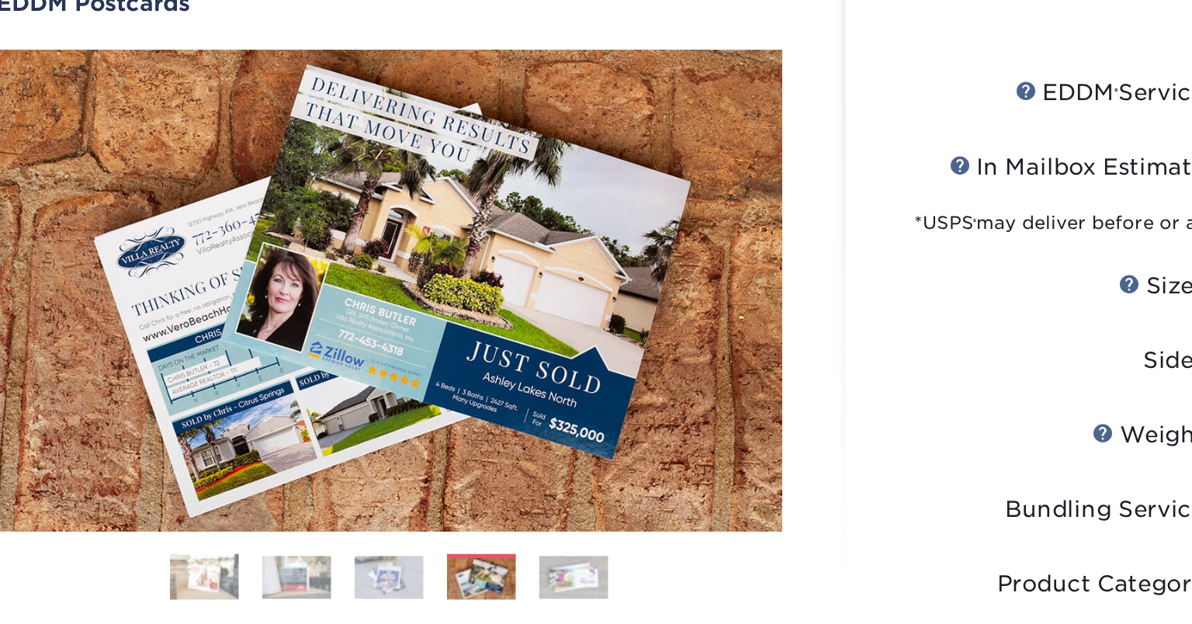
click at [420, 480] on img at bounding box center [415, 471] width 39 height 24
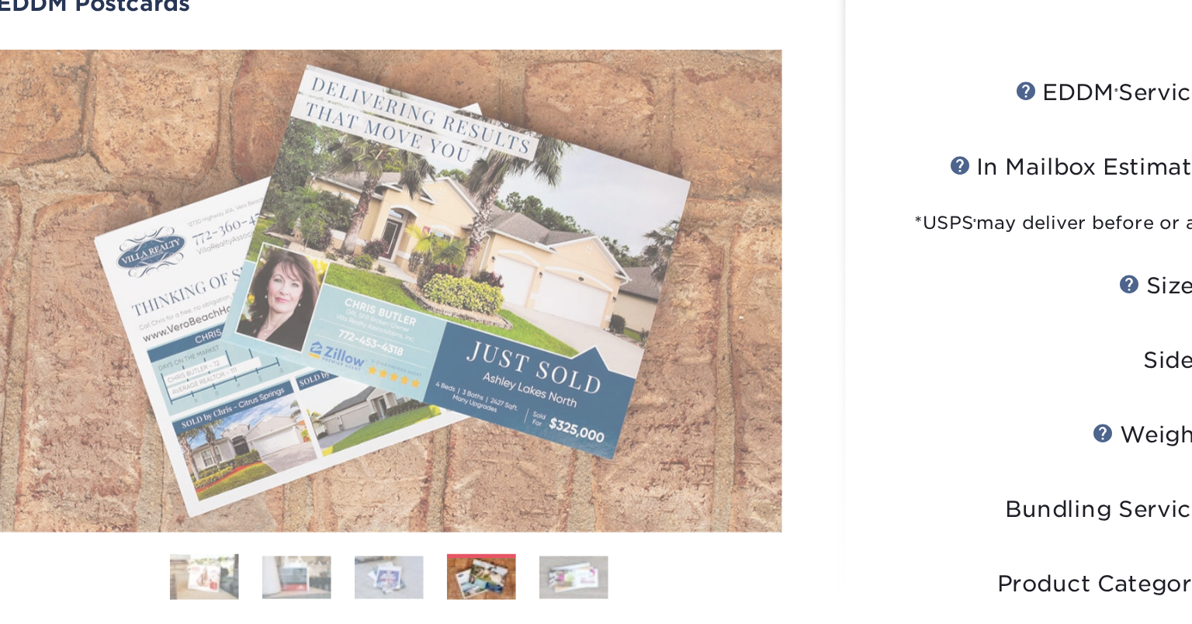
click at [363, 466] on img at bounding box center [363, 470] width 39 height 24
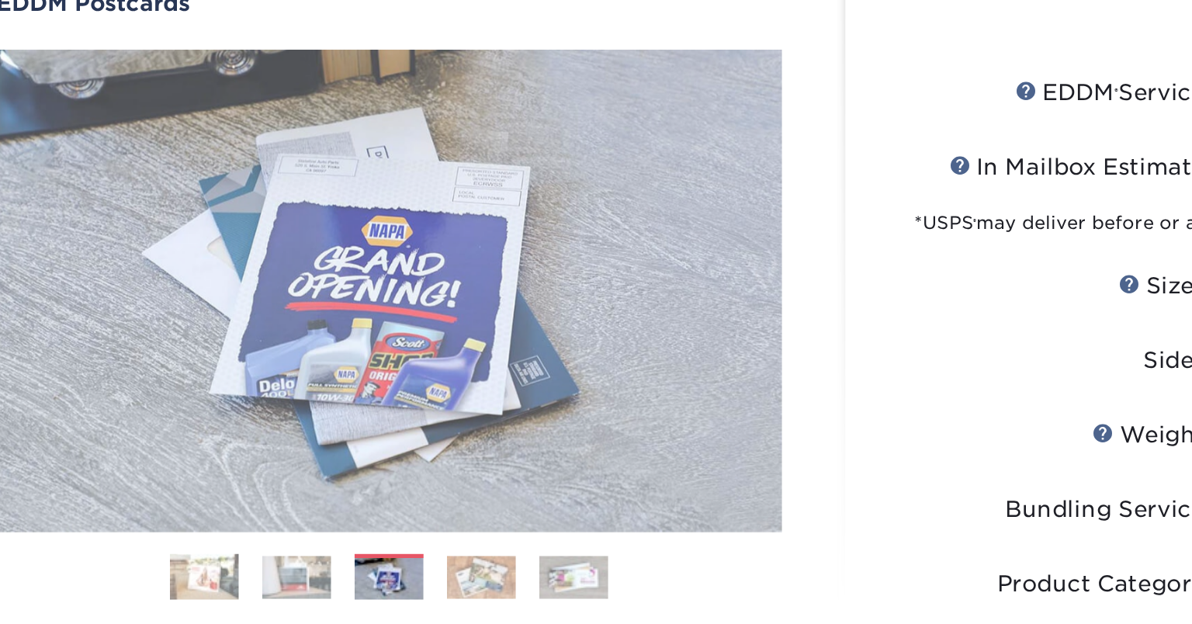
click at [321, 469] on img at bounding box center [311, 470] width 39 height 24
